Goal: Navigation & Orientation: Understand site structure

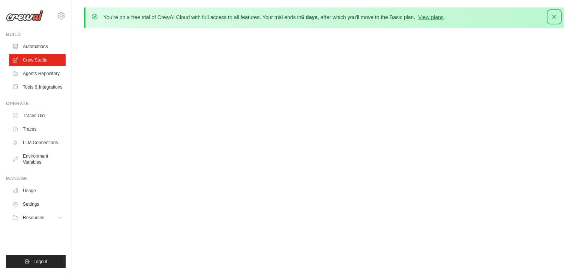
click at [558, 18] on icon "button" at bounding box center [553, 16] width 7 height 7
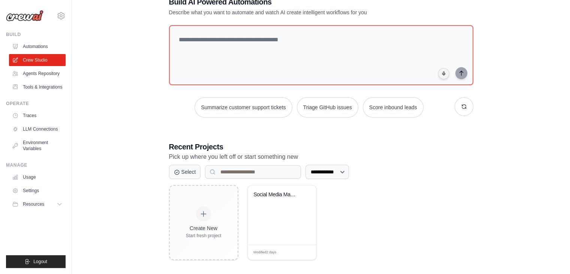
scroll to position [54, 0]
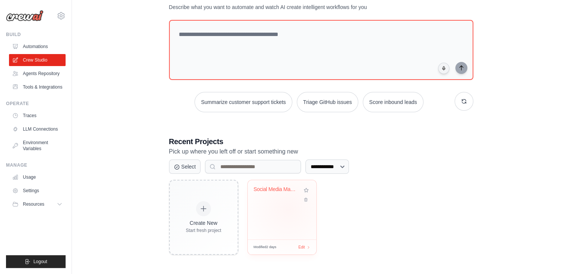
click at [288, 208] on div "Social Media Management Automation" at bounding box center [282, 209] width 69 height 59
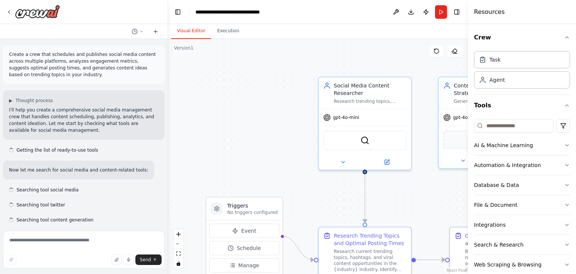
scroll to position [786, 0]
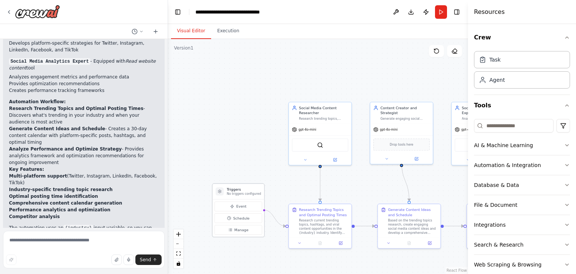
click at [247, 191] on h3 "Triggers" at bounding box center [244, 189] width 34 height 5
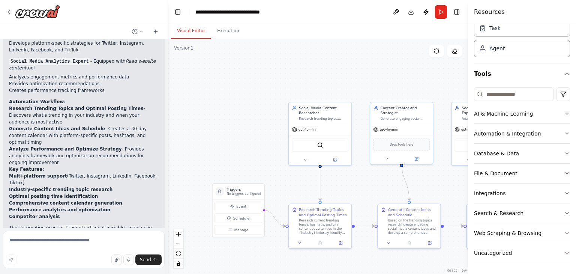
click at [565, 153] on icon "button" at bounding box center [566, 153] width 3 height 1
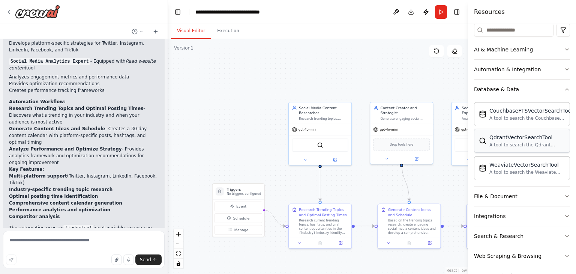
scroll to position [118, 0]
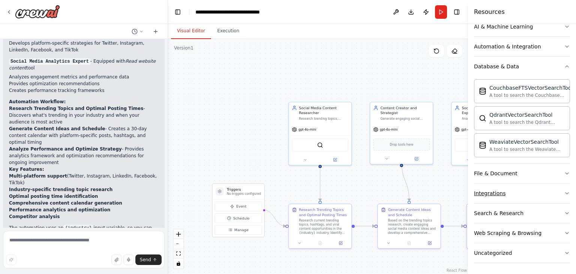
click at [565, 192] on icon "button" at bounding box center [566, 192] width 3 height 1
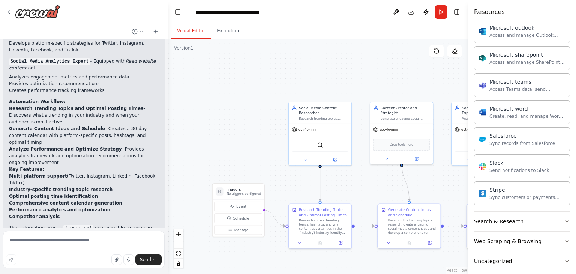
scroll to position [553, 0]
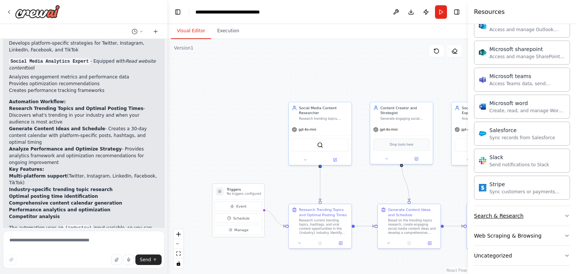
click at [565, 215] on icon "button" at bounding box center [566, 215] width 3 height 1
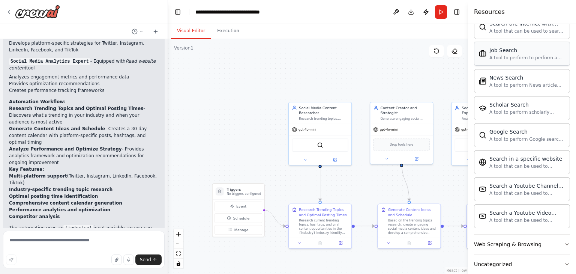
scroll to position [935, 0]
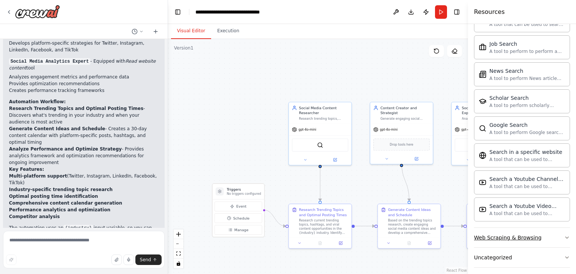
click at [565, 236] on icon "button" at bounding box center [566, 236] width 3 height 1
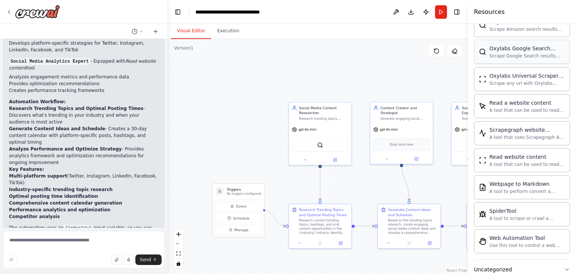
scroll to position [1343, 0]
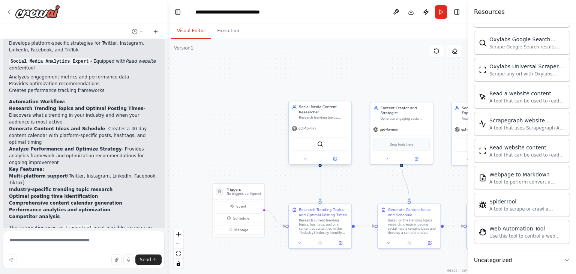
click at [327, 123] on div "gpt-4o-mini" at bounding box center [320, 128] width 63 height 11
click at [306, 157] on icon at bounding box center [305, 159] width 4 height 4
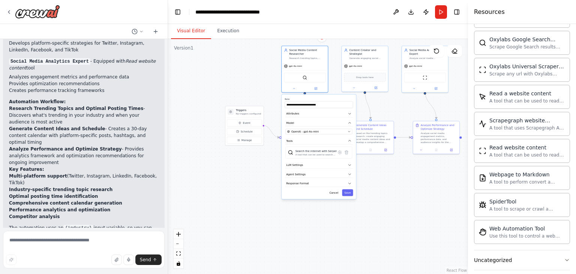
drag, startPoint x: 260, startPoint y: 142, endPoint x: 249, endPoint y: 72, distance: 71.4
click at [249, 72] on div ".deletable-edge-delete-btn { width: 20px; height: 20px; border: 0px solid #ffff…" at bounding box center [318, 156] width 300 height 235
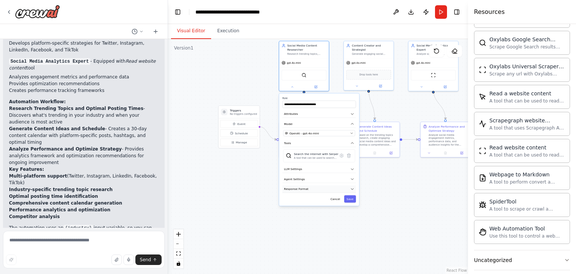
click at [351, 188] on icon "button" at bounding box center [352, 189] width 4 height 4
click at [351, 177] on icon "button" at bounding box center [352, 179] width 4 height 4
click at [353, 168] on icon "button" at bounding box center [352, 169] width 4 height 4
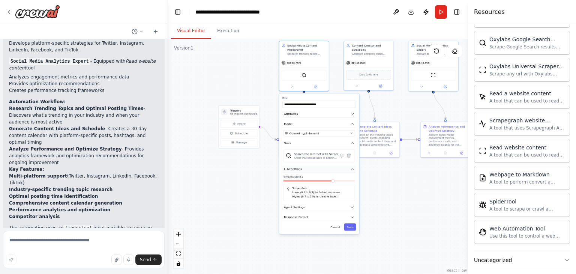
click at [353, 168] on icon "button" at bounding box center [352, 168] width 2 height 1
click at [393, 110] on div ".deletable-edge-delete-btn { width: 20px; height: 20px; border: 0px solid #ffff…" at bounding box center [318, 156] width 300 height 235
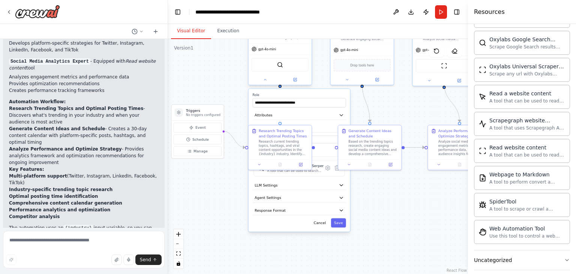
click at [266, 83] on div at bounding box center [279, 79] width 63 height 10
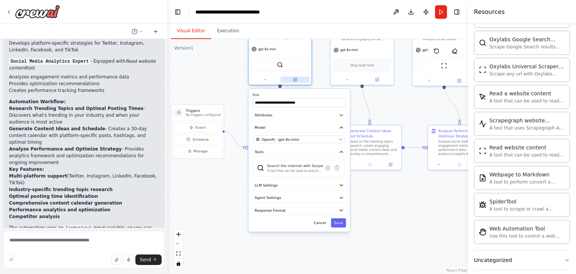
click at [297, 80] on icon at bounding box center [295, 80] width 4 height 4
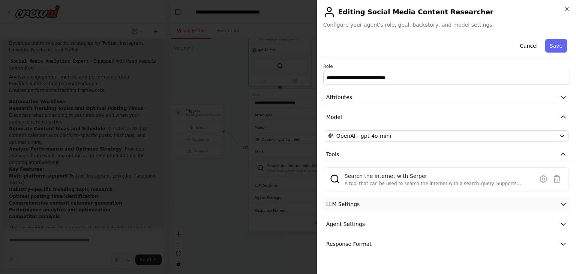
click at [441, 203] on button "LLM Settings" at bounding box center [446, 204] width 247 height 14
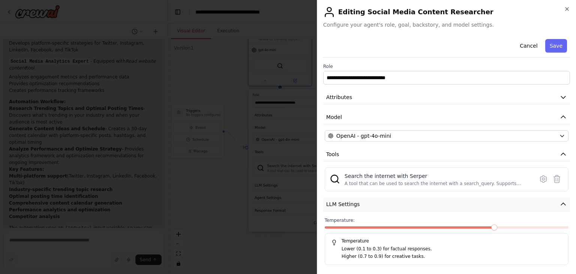
scroll to position [42, 0]
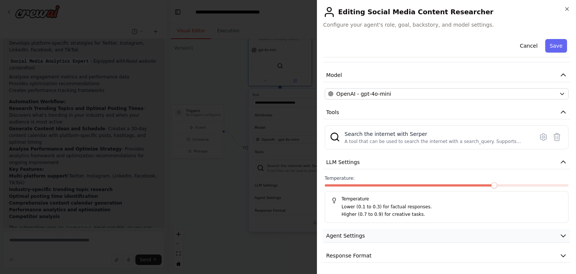
click at [442, 233] on button "Agent Settings" at bounding box center [446, 236] width 247 height 14
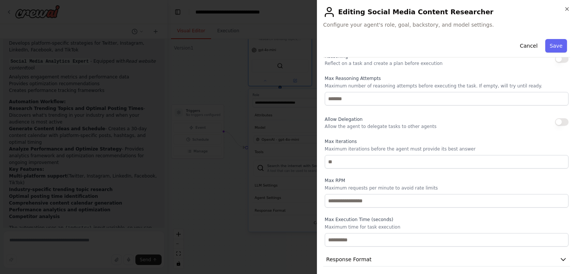
scroll to position [243, 0]
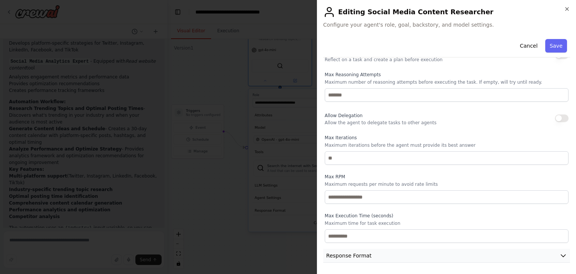
click at [436, 257] on button "Response Format" at bounding box center [446, 255] width 247 height 14
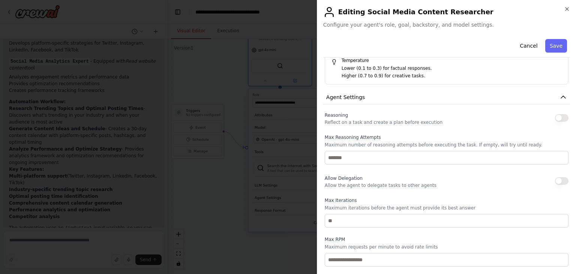
scroll to position [0, 0]
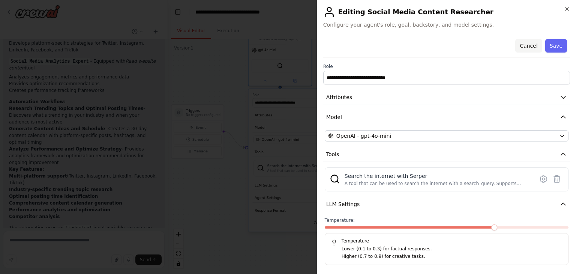
click at [522, 47] on button "Cancel" at bounding box center [528, 45] width 27 height 13
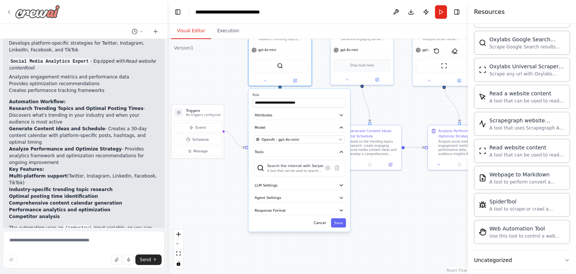
click at [6, 11] on icon at bounding box center [9, 12] width 6 height 6
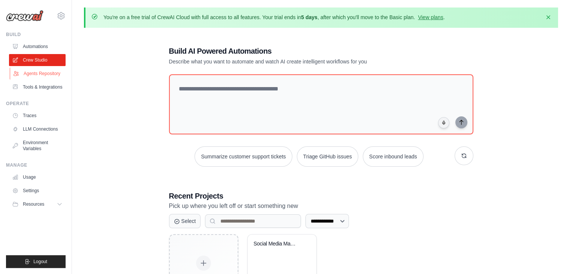
click at [39, 73] on link "Agents Repository" at bounding box center [38, 73] width 57 height 12
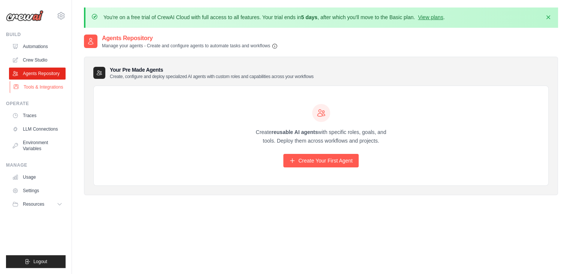
click at [39, 87] on link "Tools & Integrations" at bounding box center [38, 87] width 57 height 12
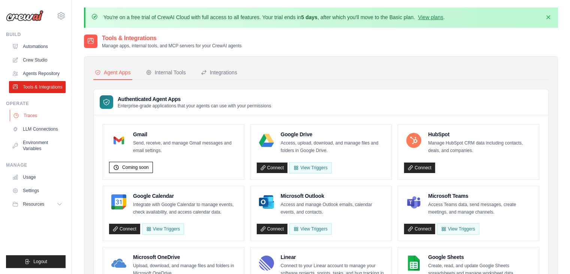
click at [33, 114] on link "Traces" at bounding box center [38, 115] width 57 height 12
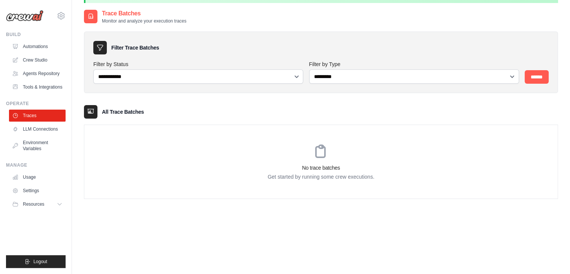
scroll to position [25, 0]
click at [34, 130] on link "LLM Connections" at bounding box center [38, 129] width 57 height 12
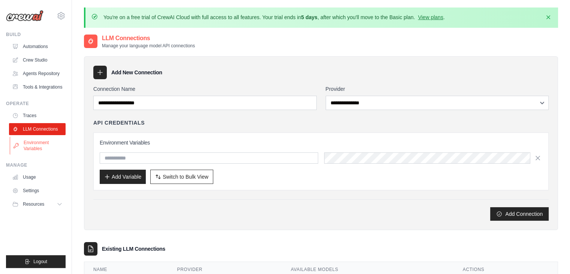
click at [36, 147] on link "Environment Variables" at bounding box center [38, 145] width 57 height 18
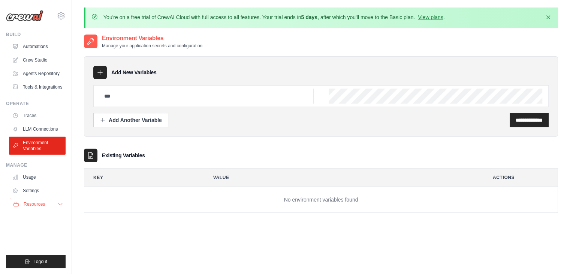
click at [60, 205] on icon at bounding box center [60, 204] width 4 height 2
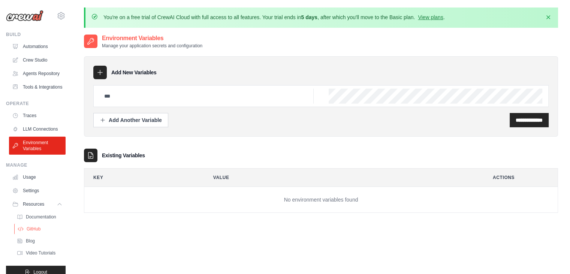
scroll to position [28, 0]
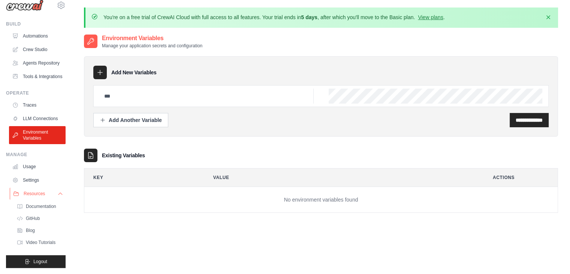
click at [57, 193] on icon at bounding box center [60, 193] width 6 height 6
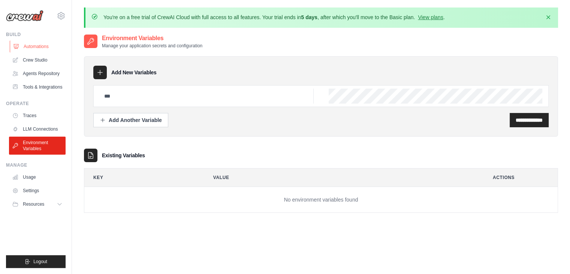
click at [36, 45] on link "Automations" at bounding box center [38, 46] width 57 height 12
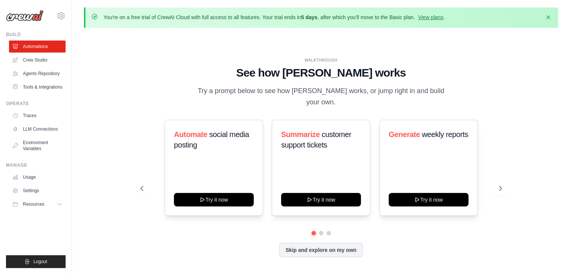
click at [36, 45] on link "Automations" at bounding box center [37, 46] width 57 height 12
click at [37, 60] on link "Crew Studio" at bounding box center [38, 60] width 57 height 12
